Goal: Answer question/provide support: Share knowledge or assist other users

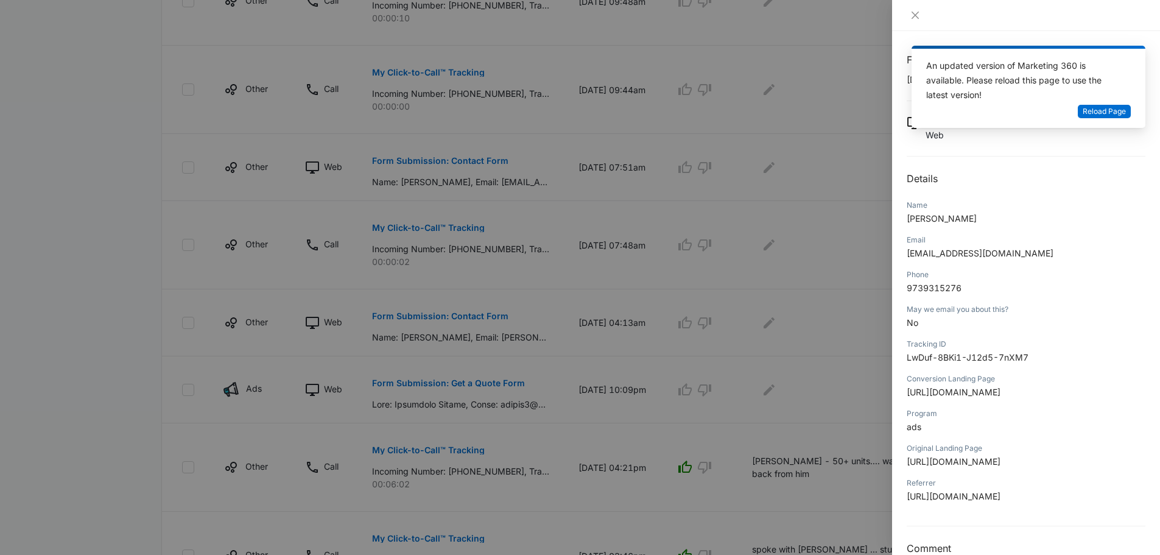
click at [1041, 194] on div "Form Submission: Get a Quote Form [DATE] 10:09pm Type : Web Details Name [PERSO…" at bounding box center [1026, 304] width 239 height 504
click at [918, 11] on icon "close" at bounding box center [915, 15] width 10 height 10
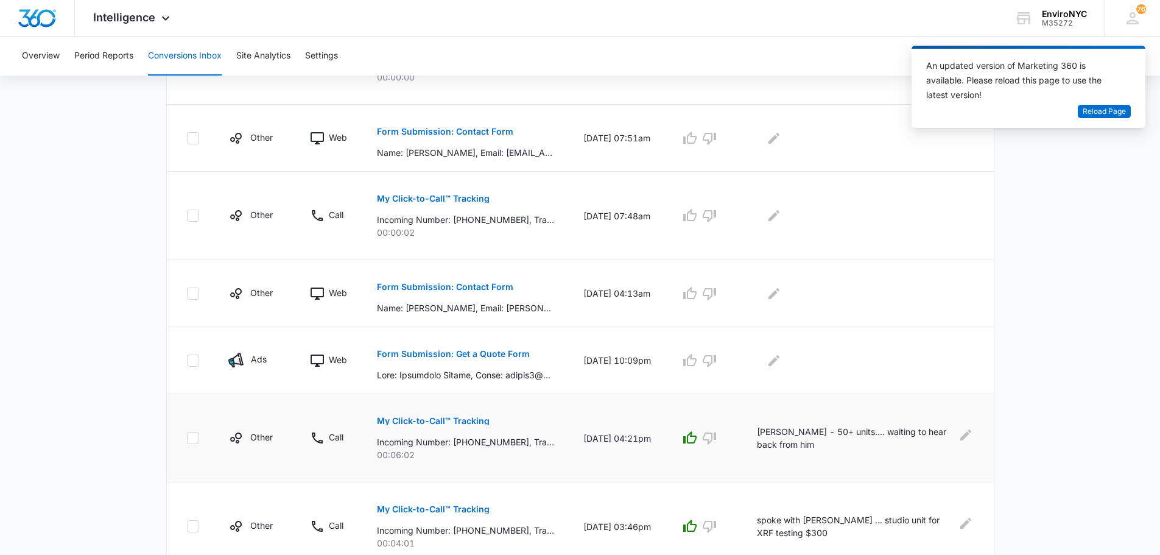
scroll to position [487, 0]
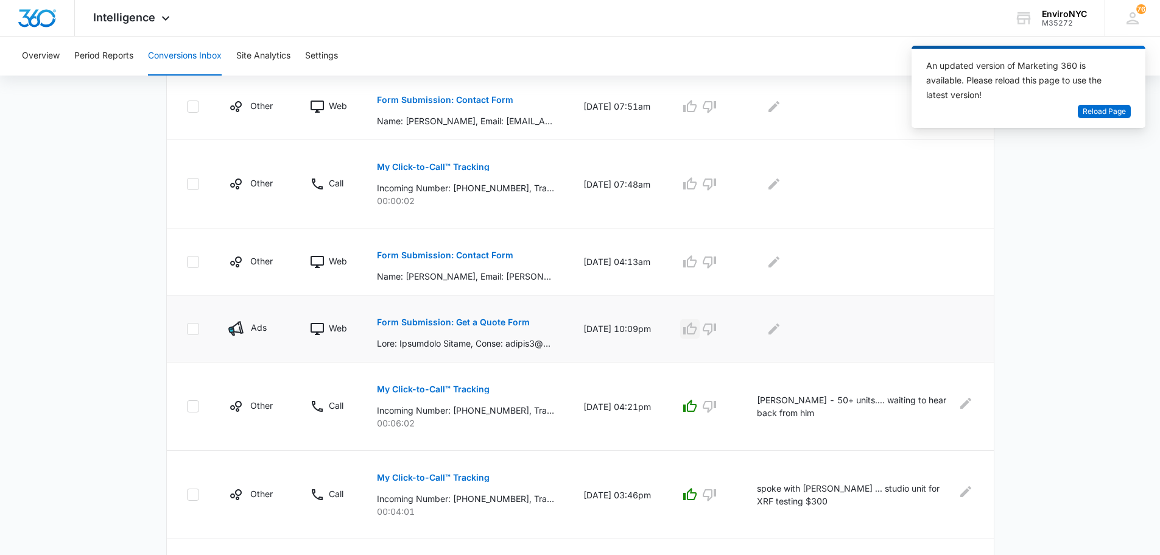
click at [697, 328] on icon "button" at bounding box center [689, 328] width 13 height 12
click at [779, 329] on icon "Edit Comments" at bounding box center [773, 328] width 11 height 11
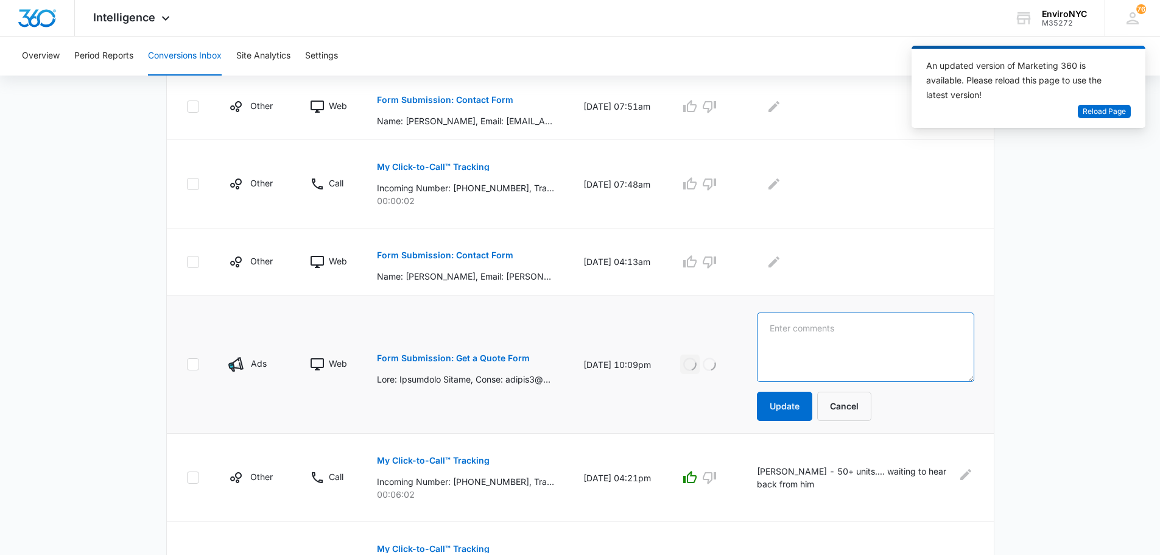
click at [806, 335] on textarea at bounding box center [865, 346] width 217 height 69
type textarea "Says the call was accidentally"
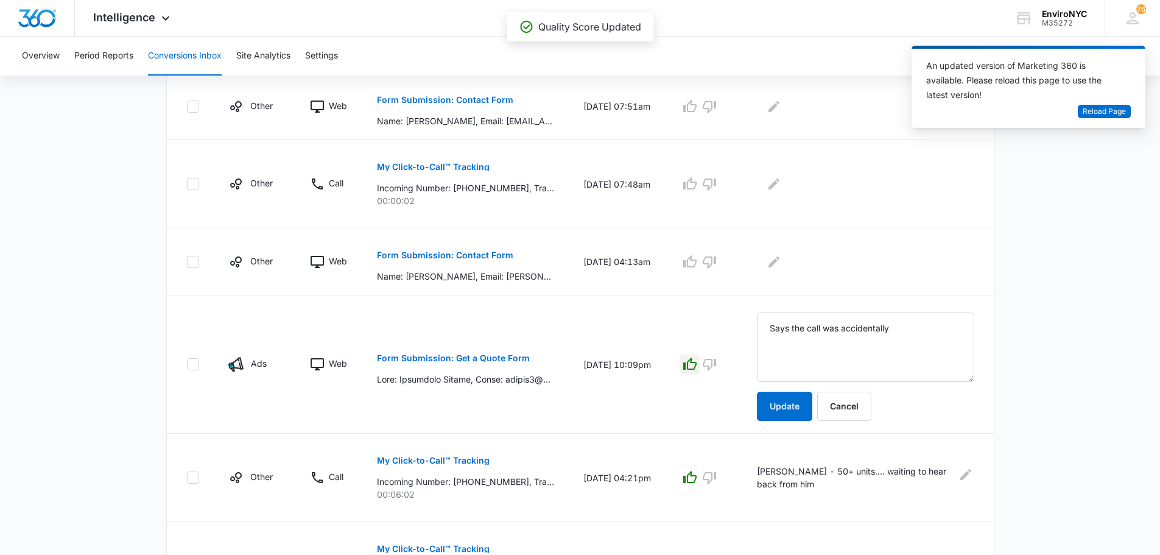
click at [700, 362] on button "button" at bounding box center [689, 363] width 19 height 19
click at [805, 406] on button "Update" at bounding box center [784, 406] width 55 height 29
click at [716, 367] on icon "button" at bounding box center [709, 365] width 13 height 12
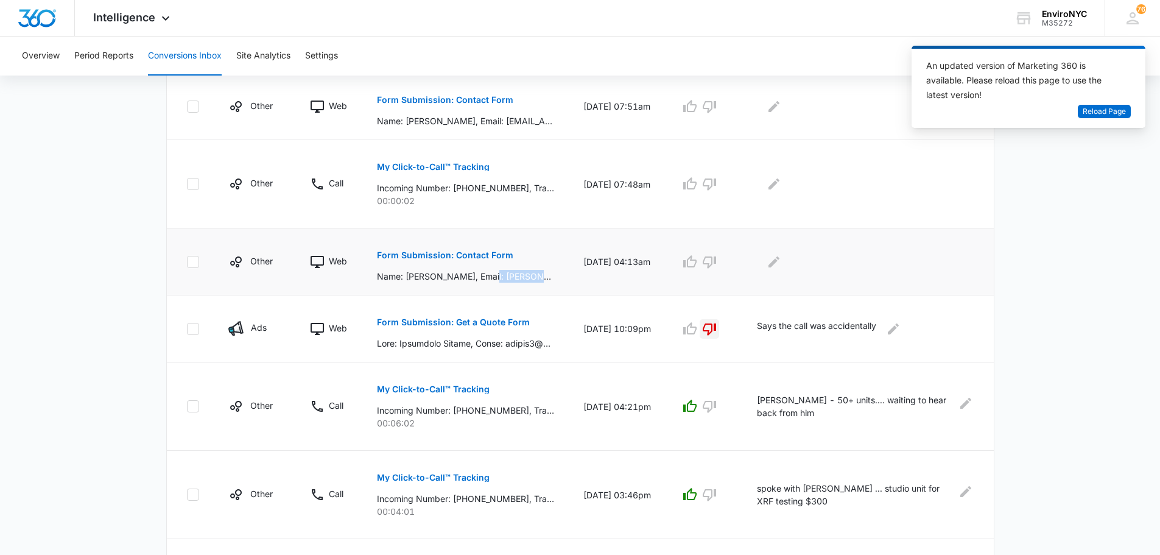
drag, startPoint x: 480, startPoint y: 276, endPoint x: 532, endPoint y: 275, distance: 51.2
click at [532, 275] on p "Name: [PERSON_NAME], Email: [PERSON_NAME][EMAIL_ADDRESS][DOMAIN_NAME], Phone: […" at bounding box center [465, 276] width 177 height 13
copy p "[PERSON_NAME]"
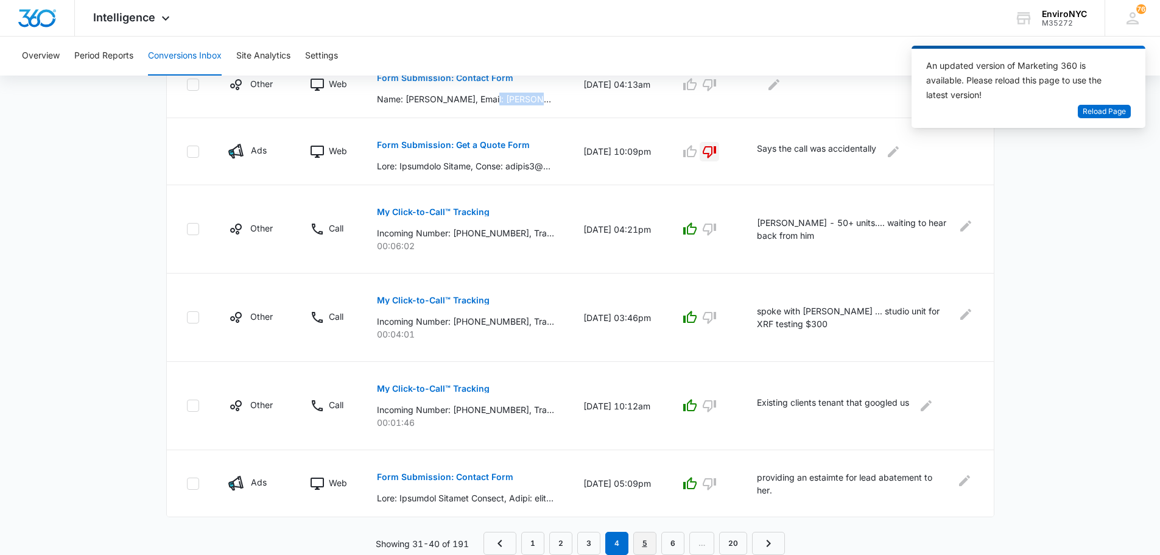
click at [643, 542] on link "5" at bounding box center [644, 543] width 23 height 23
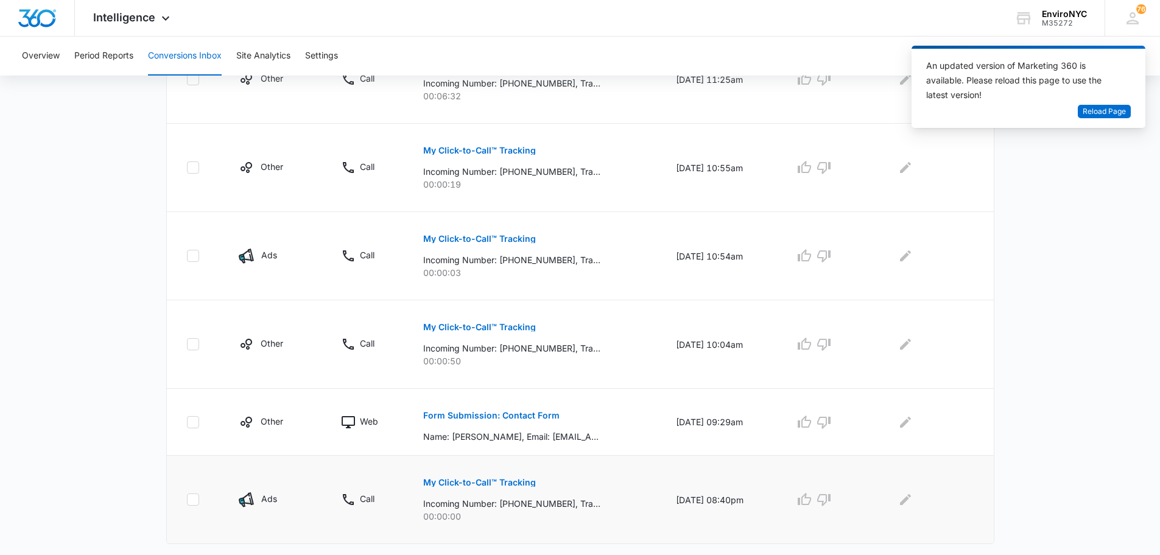
scroll to position [728, 0]
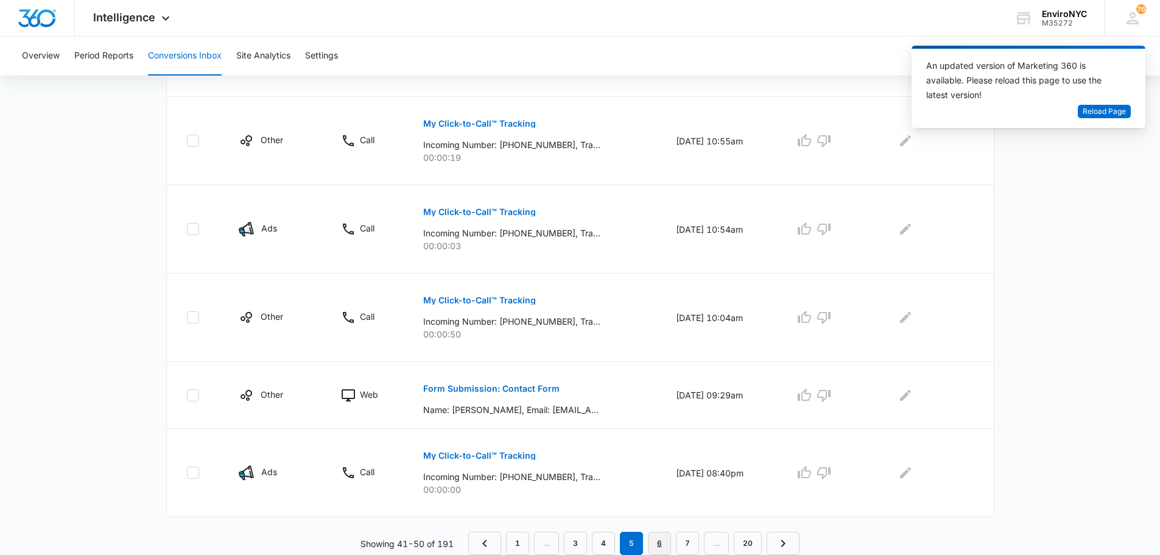
click at [654, 545] on link "6" at bounding box center [659, 543] width 23 height 23
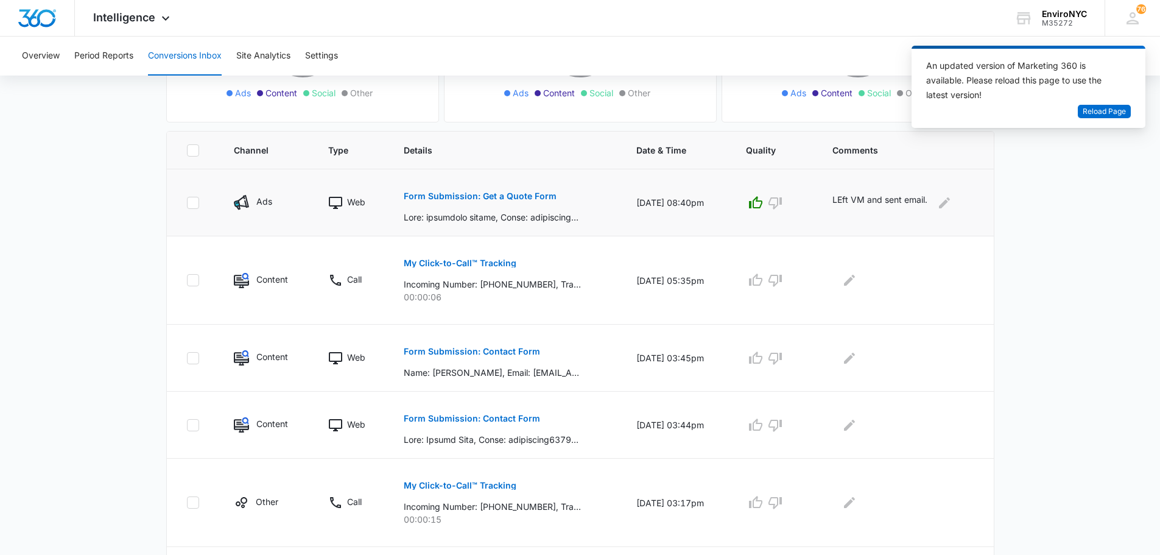
scroll to position [244, 0]
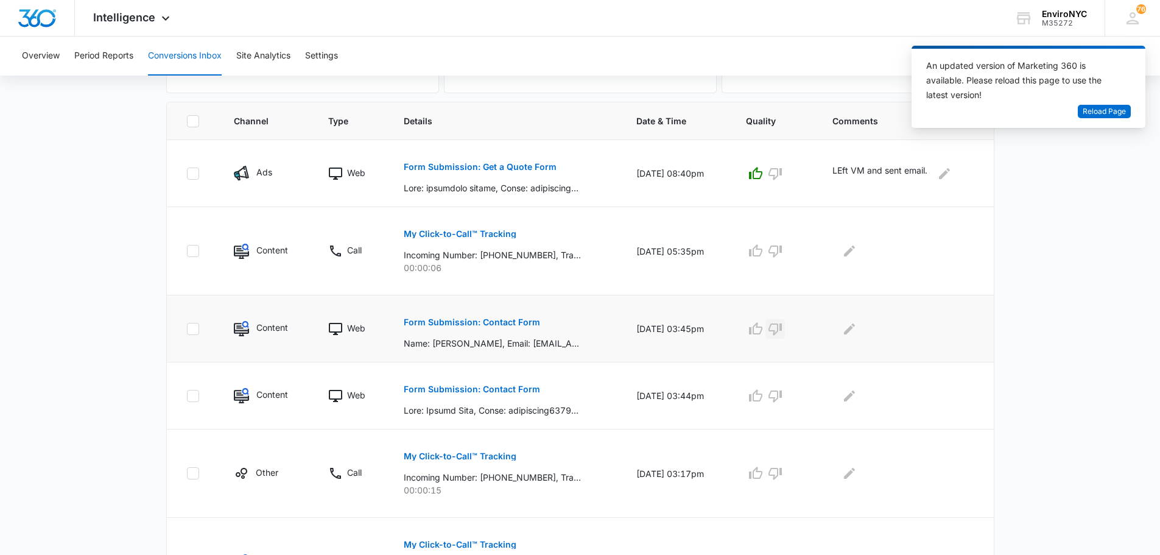
click at [785, 336] on button "button" at bounding box center [774, 328] width 19 height 19
click at [854, 326] on icon "Edit Comments" at bounding box center [849, 329] width 15 height 15
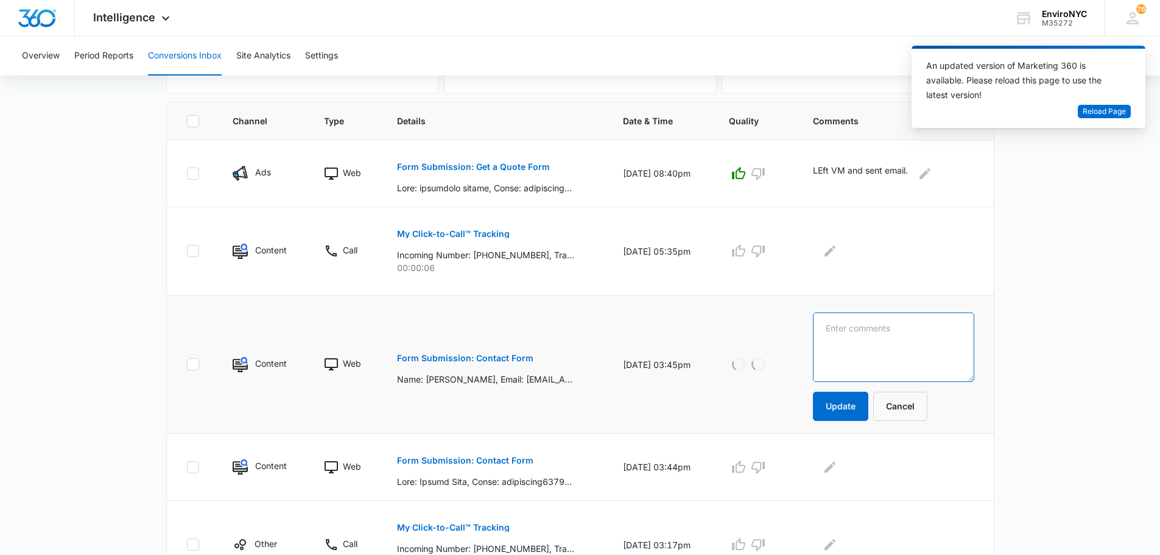
click at [853, 337] on textarea at bounding box center [893, 346] width 161 height 69
type textarea "Looking for a job"
click at [841, 406] on button "Update" at bounding box center [840, 406] width 55 height 29
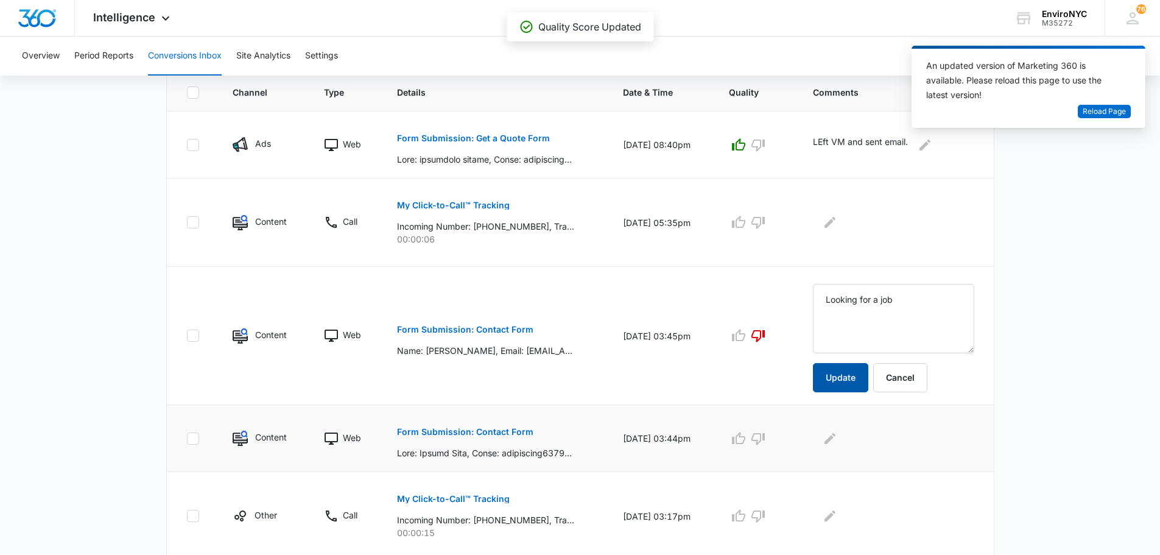
scroll to position [304, 0]
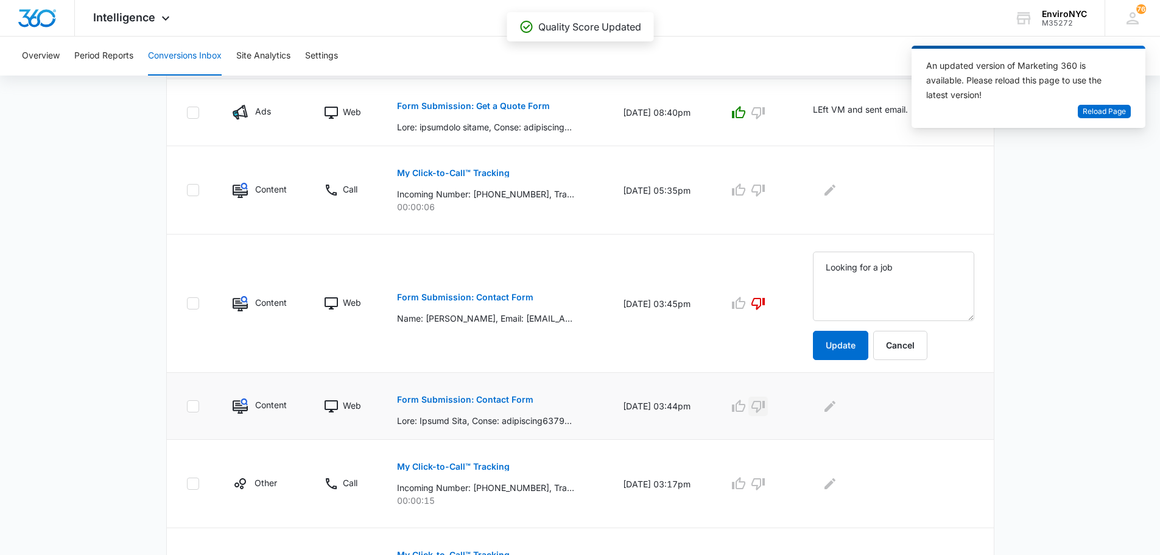
click at [765, 402] on icon "button" at bounding box center [758, 406] width 15 height 15
click at [837, 409] on icon "Edit Comments" at bounding box center [830, 406] width 15 height 15
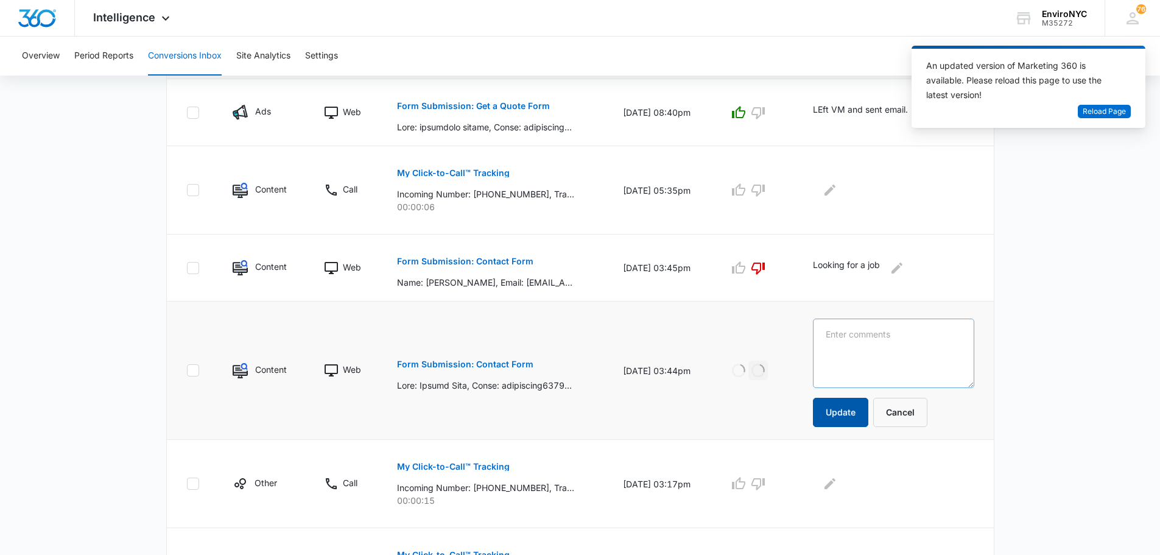
click at [868, 422] on button "Update" at bounding box center [840, 412] width 55 height 29
click at [864, 331] on textarea at bounding box center [893, 352] width 161 height 69
type textarea "loo"
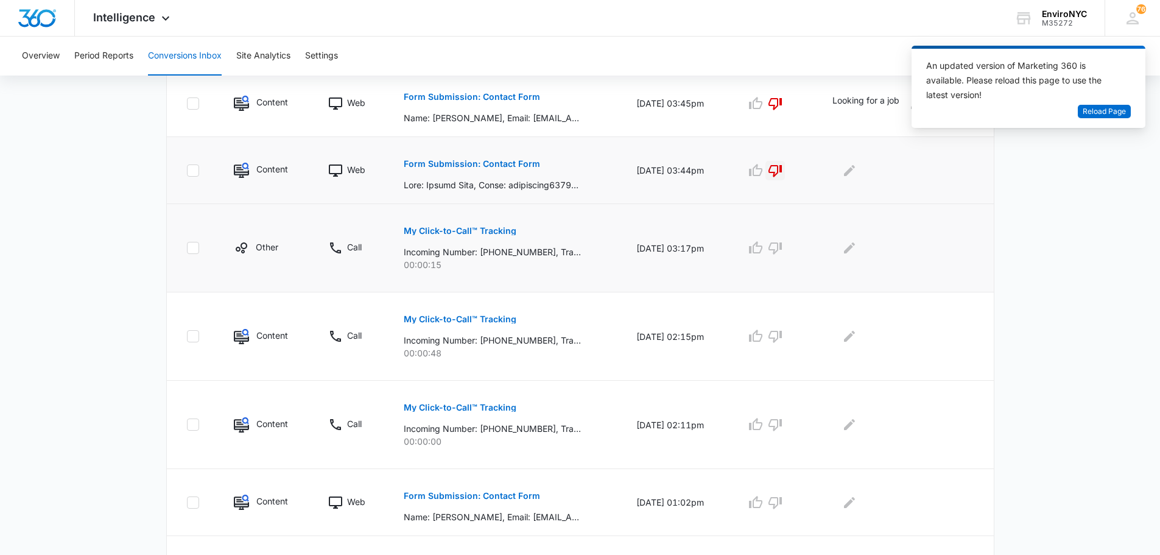
scroll to position [664, 0]
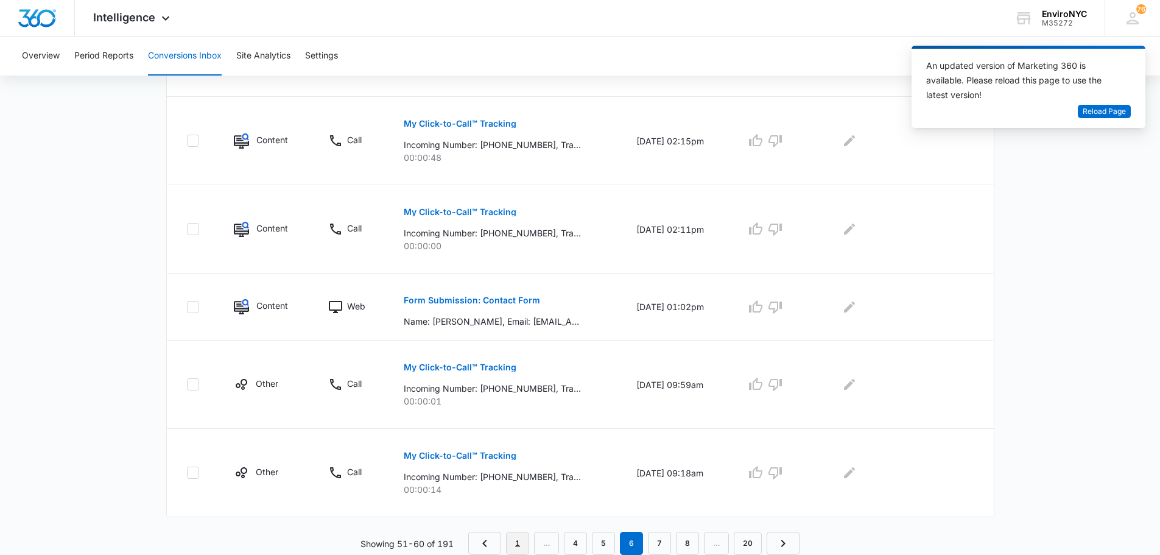
click at [522, 544] on link "1" at bounding box center [517, 543] width 23 height 23
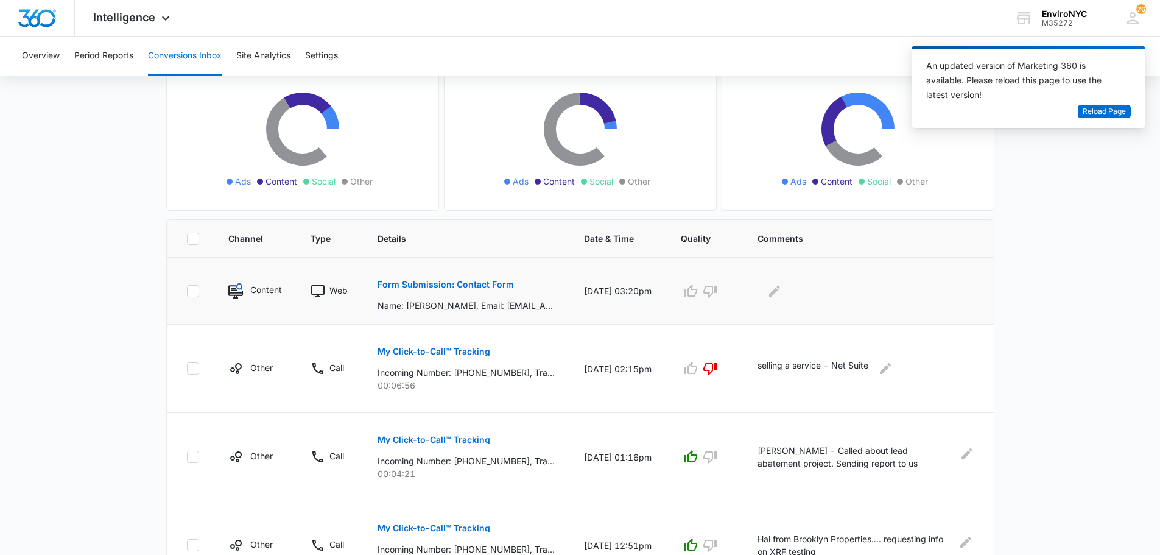
scroll to position [122, 0]
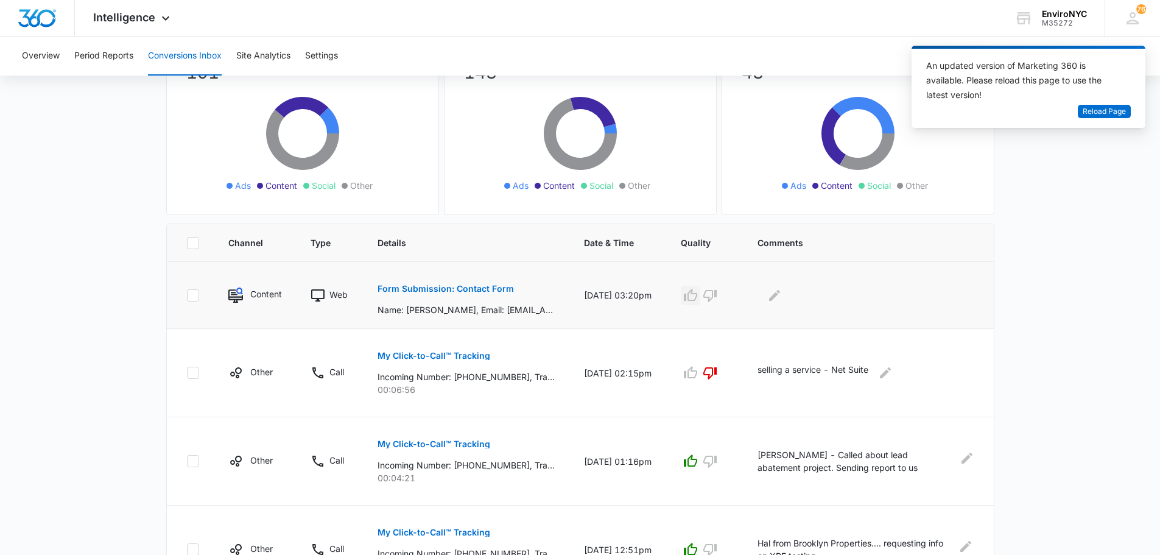
click at [698, 300] on icon "button" at bounding box center [690, 295] width 15 height 15
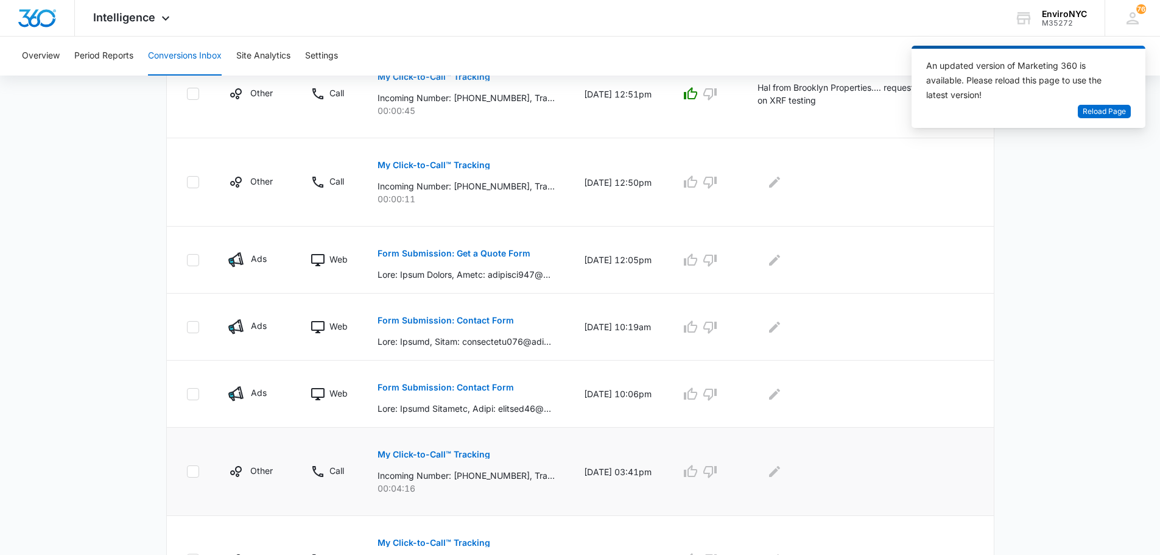
scroll to position [664, 0]
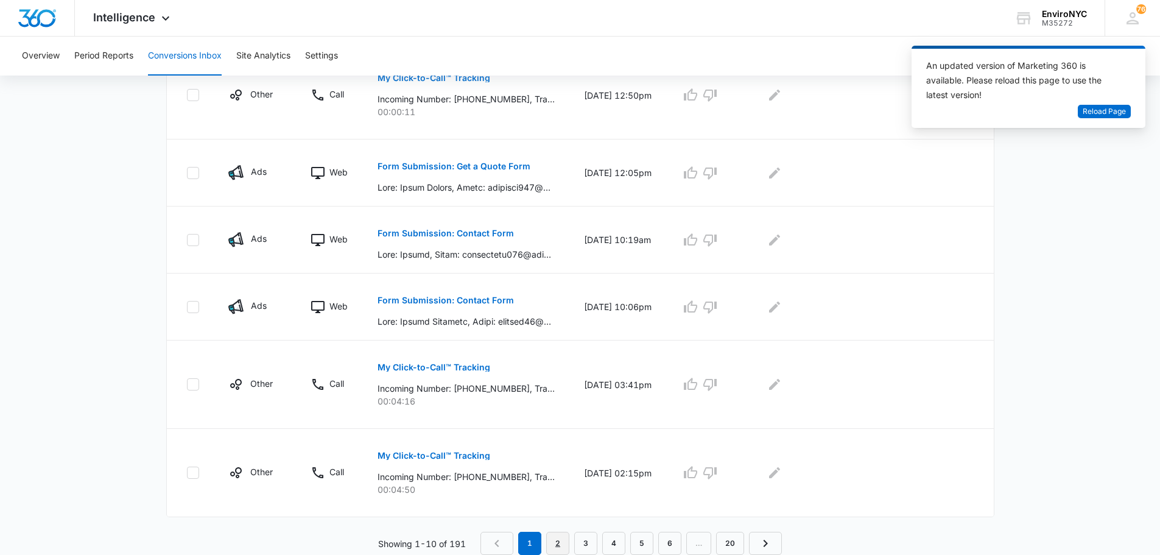
click at [555, 543] on link "2" at bounding box center [557, 543] width 23 height 23
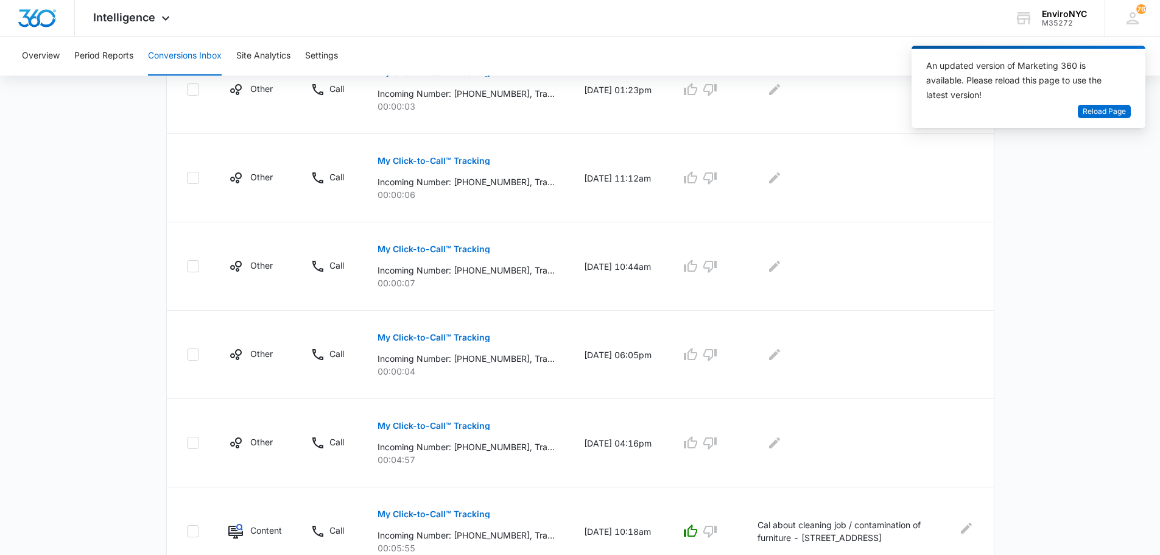
scroll to position [728, 0]
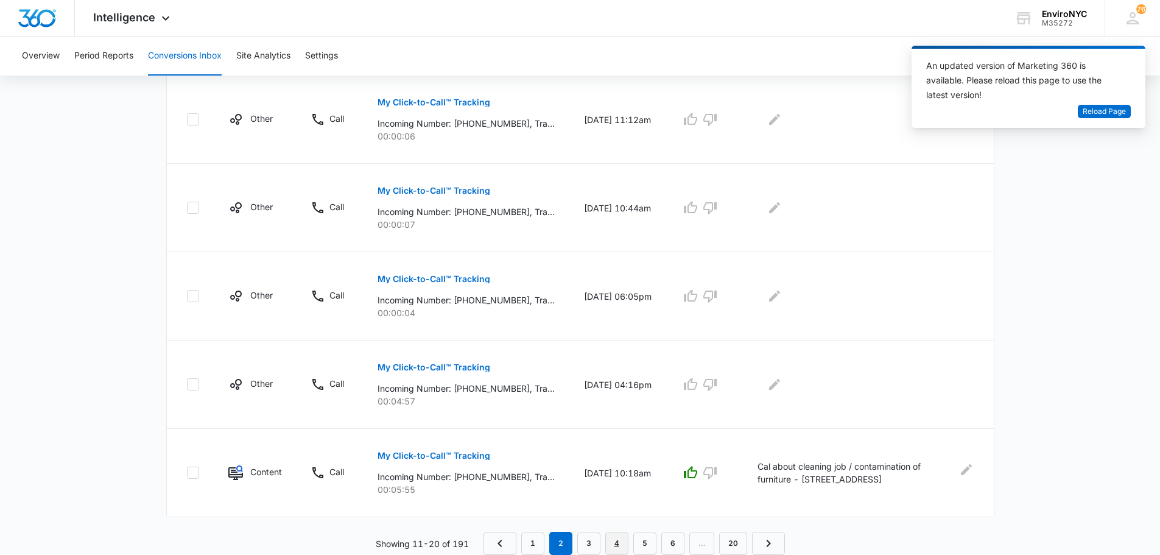
click at [617, 547] on link "4" at bounding box center [616, 543] width 23 height 23
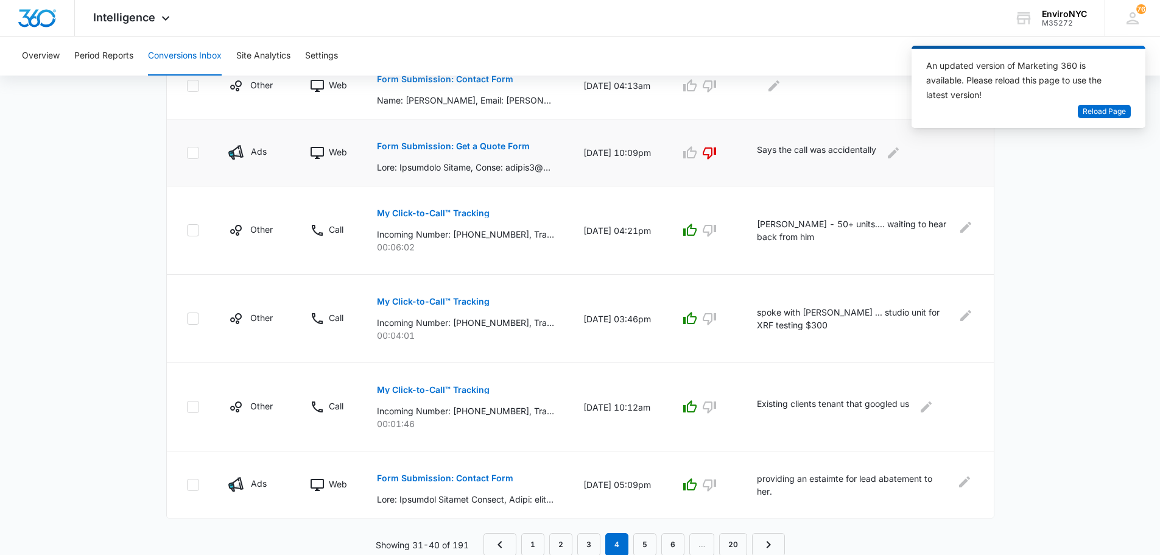
scroll to position [664, 0]
click at [592, 540] on link "3" at bounding box center [588, 543] width 23 height 23
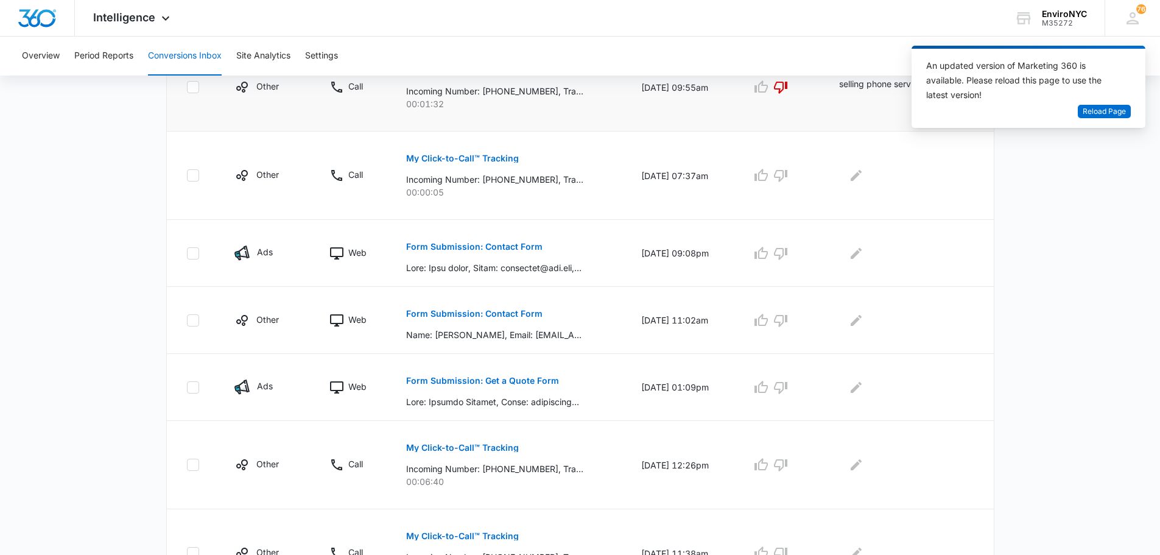
scroll to position [365, 0]
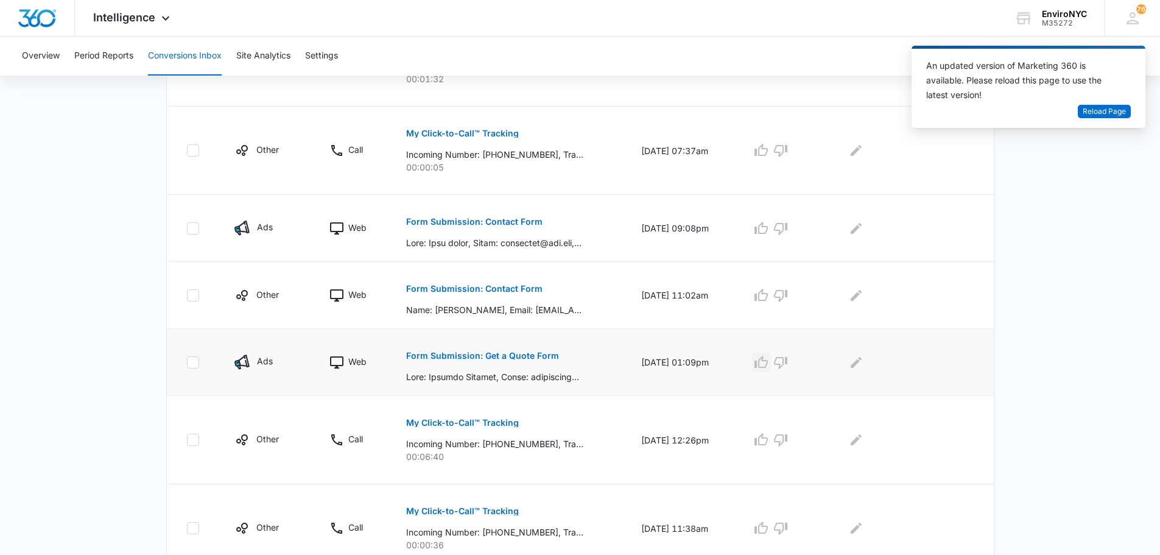
click at [765, 361] on icon "button" at bounding box center [761, 362] width 15 height 15
click at [856, 365] on icon "Edit Comments" at bounding box center [856, 361] width 11 height 11
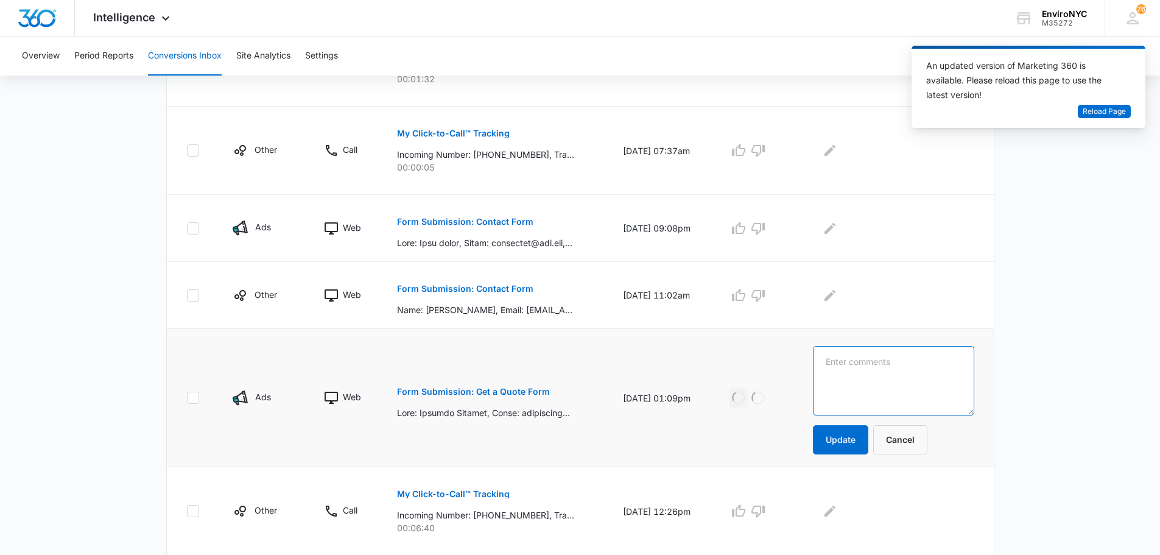
click at [856, 365] on textarea at bounding box center [893, 380] width 161 height 69
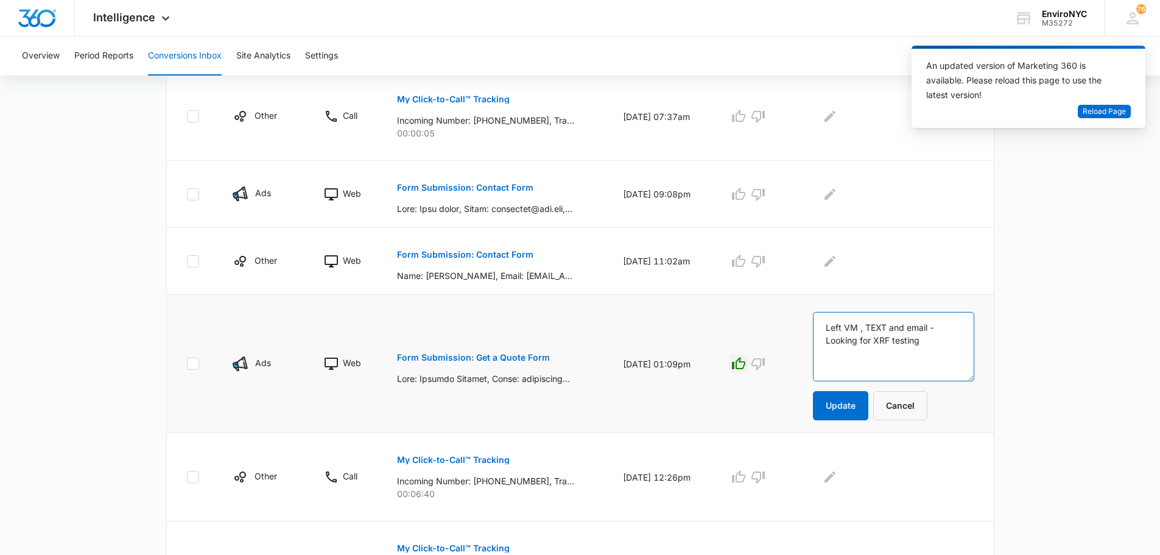
scroll to position [426, 0]
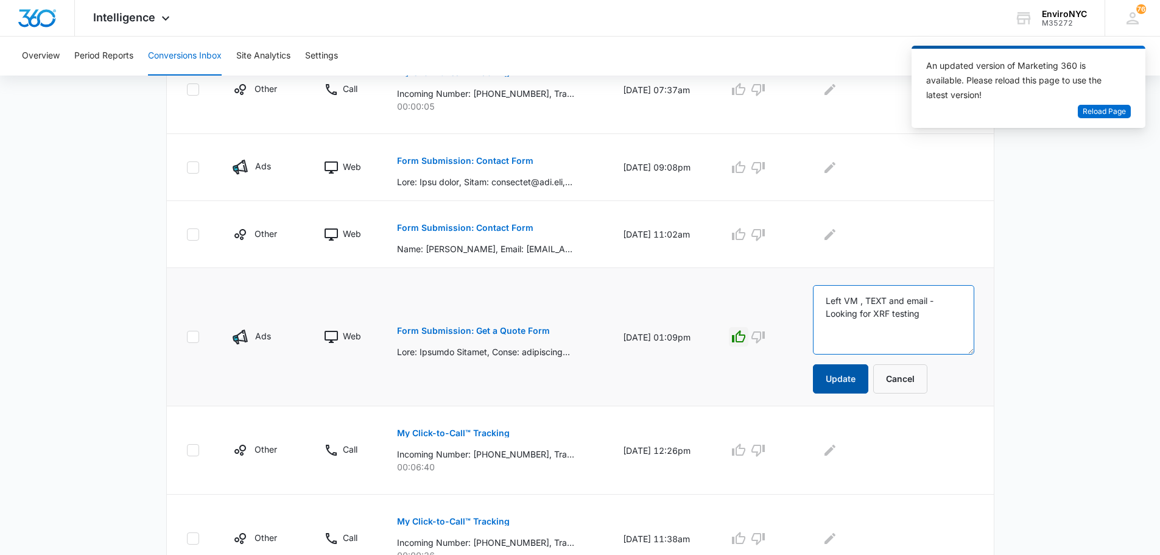
type textarea "Left VM , TEXT and email - Looking for XRF testing"
click at [855, 379] on button "Update" at bounding box center [840, 378] width 55 height 29
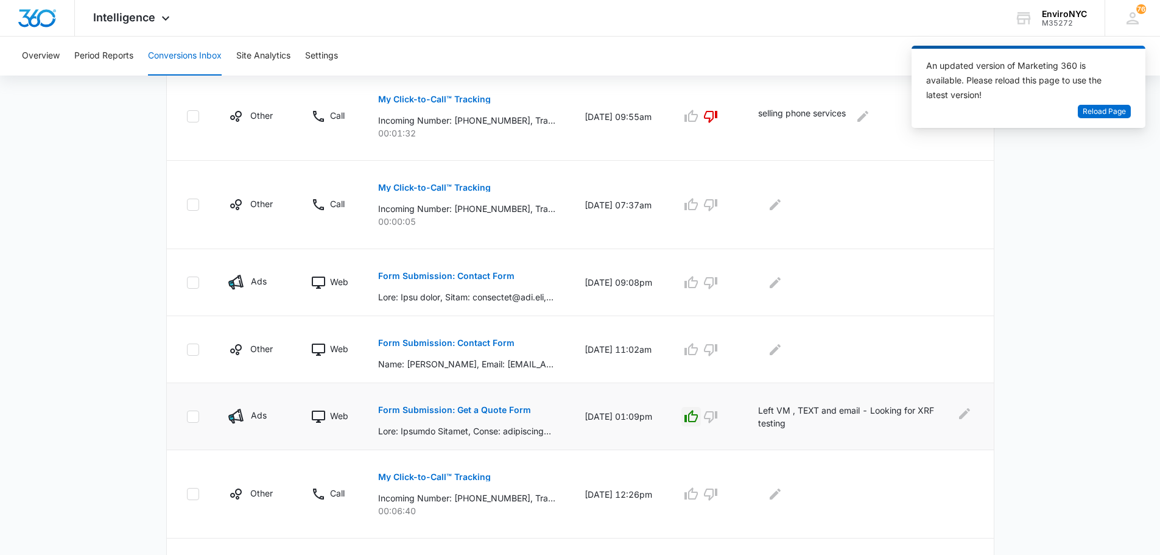
scroll to position [299, 0]
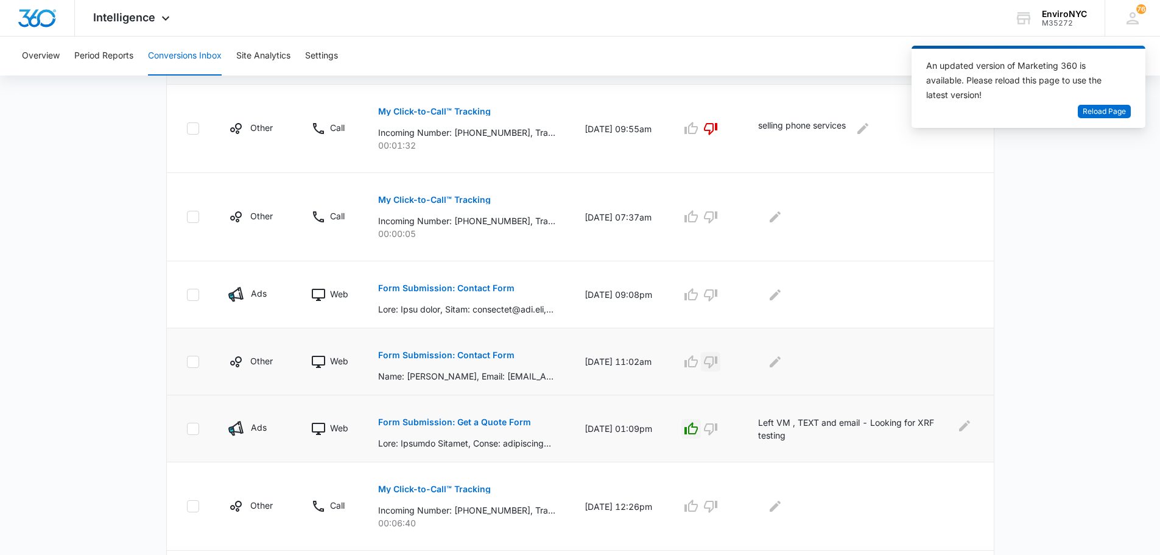
click at [717, 364] on icon "button" at bounding box center [710, 362] width 13 height 12
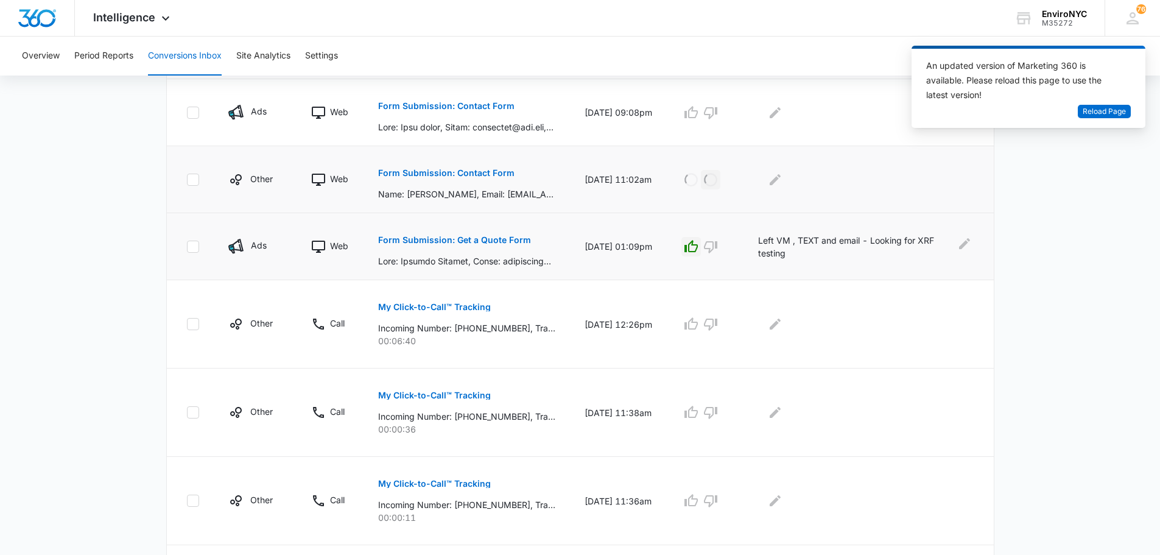
scroll to position [482, 0]
click at [459, 307] on p "My Click-to-Call™ Tracking" at bounding box center [434, 306] width 113 height 9
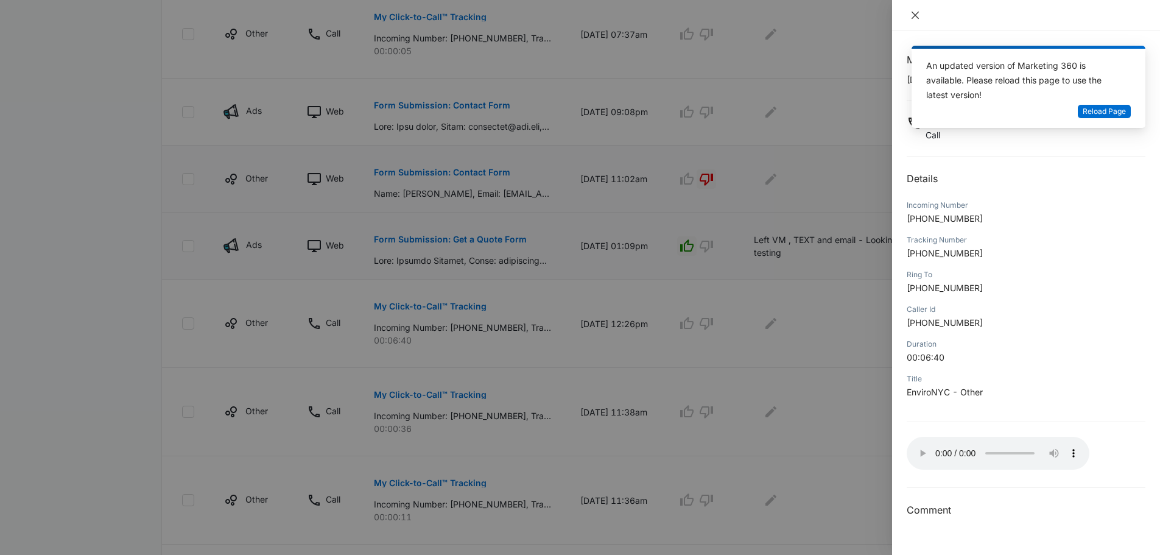
click at [915, 19] on icon "close" at bounding box center [915, 15] width 10 height 10
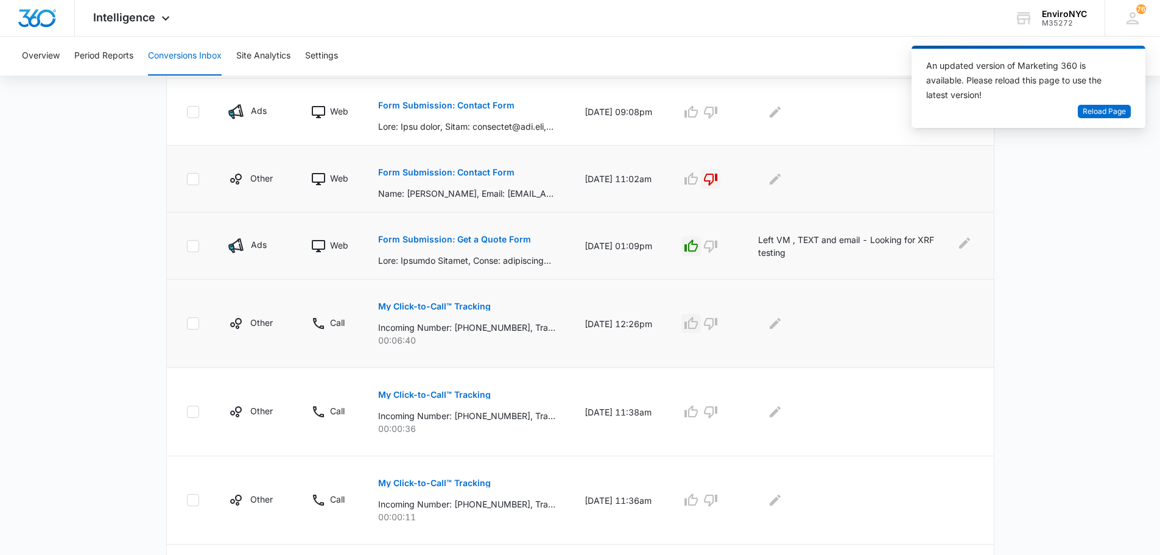
click at [698, 326] on icon "button" at bounding box center [690, 323] width 13 height 12
click at [781, 323] on icon "Edit Comments" at bounding box center [775, 323] width 11 height 11
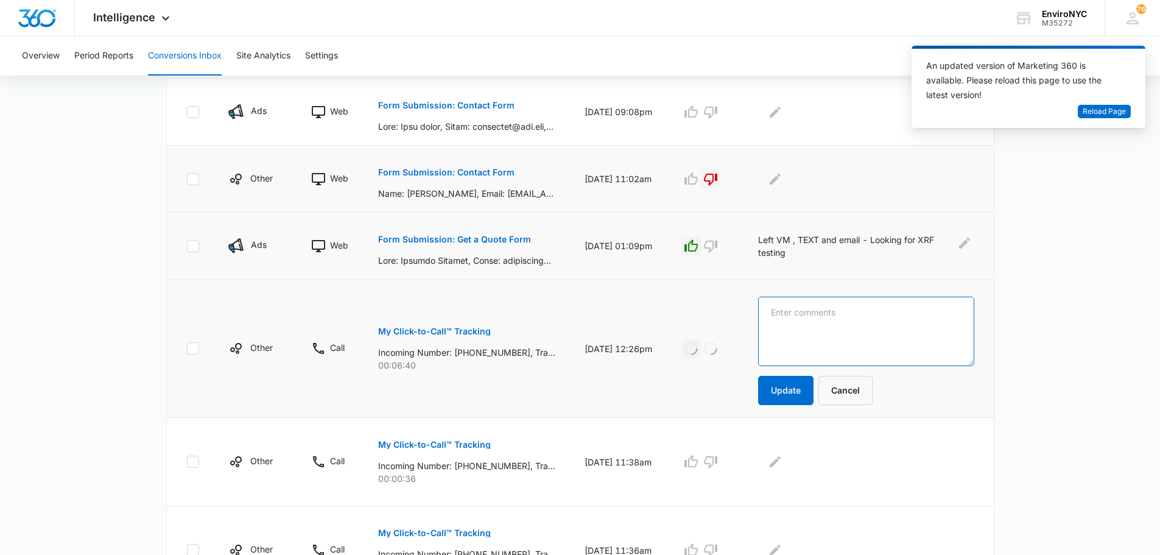
click at [814, 314] on textarea at bounding box center [866, 331] width 216 height 69
type textarea "c"
type textarea "Client we did Abatement for."
click at [791, 395] on button "Update" at bounding box center [785, 390] width 55 height 29
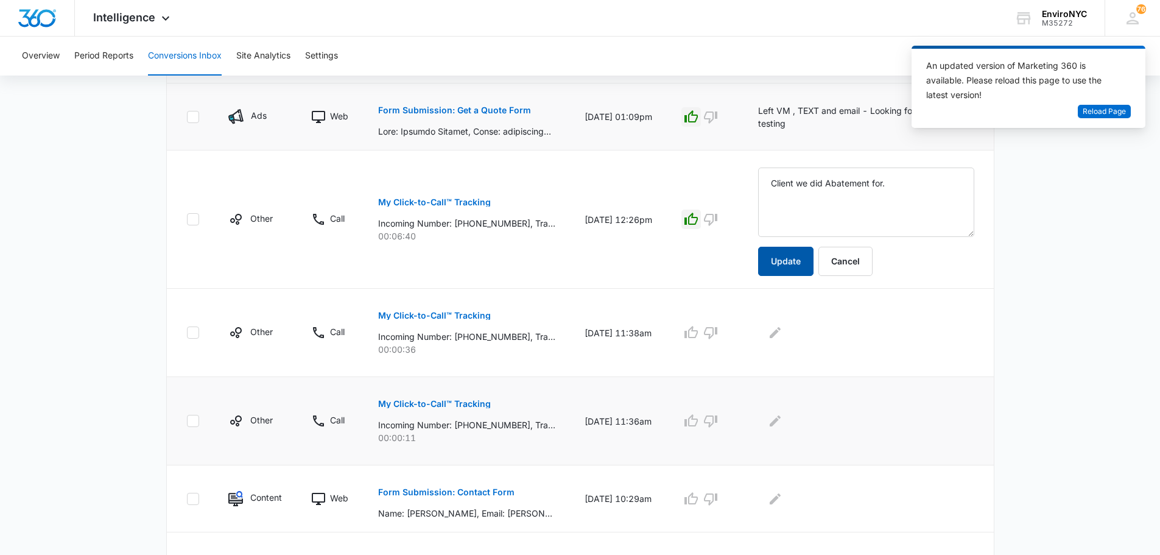
scroll to position [664, 0]
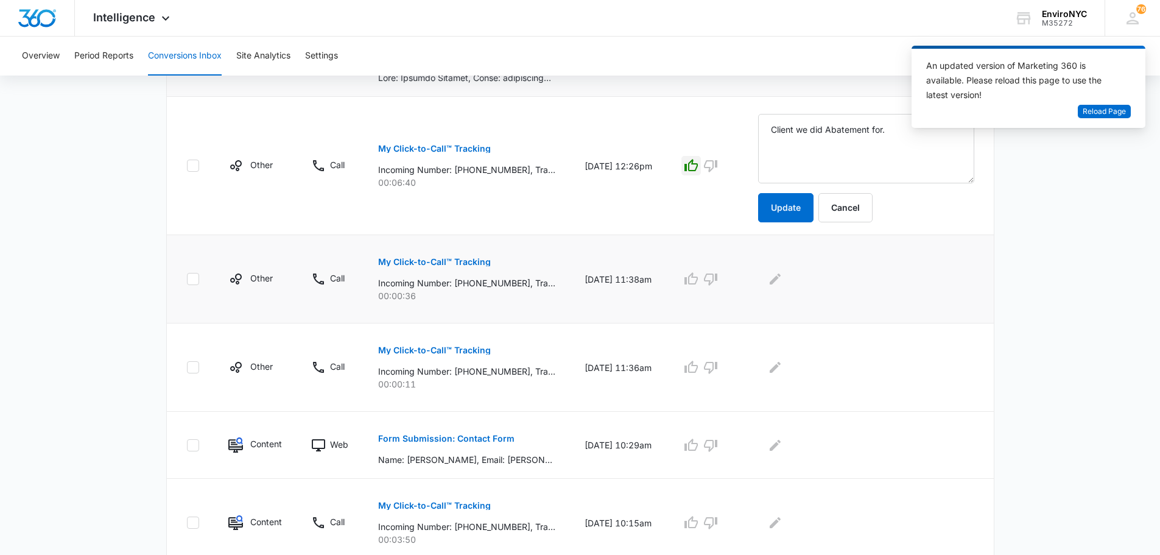
click at [436, 262] on p "My Click-to-Call™ Tracking" at bounding box center [434, 262] width 113 height 9
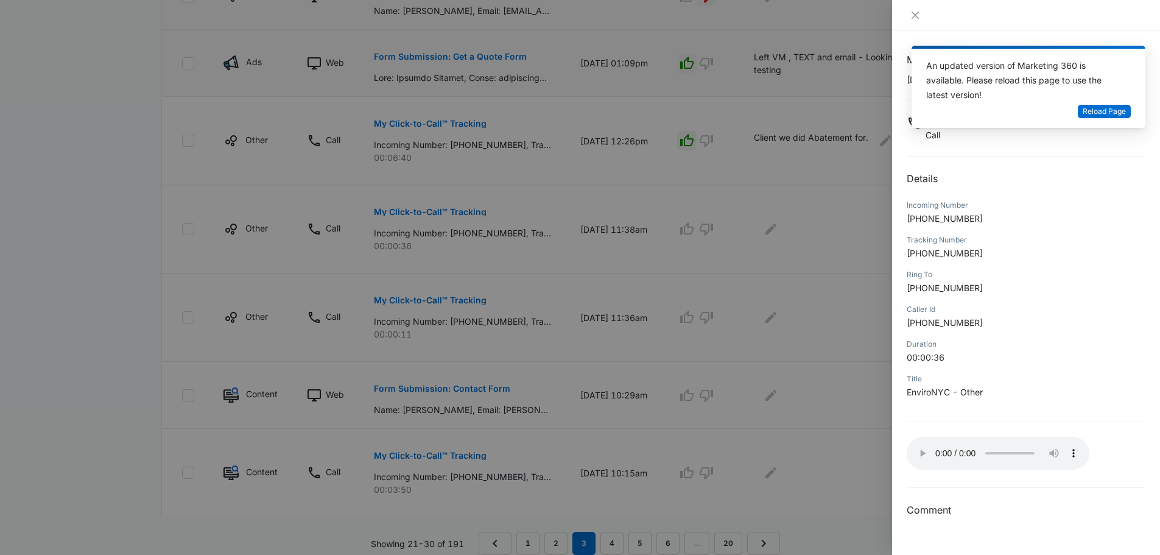
click at [1052, 382] on div "Title" at bounding box center [1026, 378] width 239 height 11
click at [1039, 213] on p "[PHONE_NUMBER]" at bounding box center [1026, 218] width 239 height 13
click at [491, 253] on div at bounding box center [580, 277] width 1160 height 555
